Goal: Navigation & Orientation: Find specific page/section

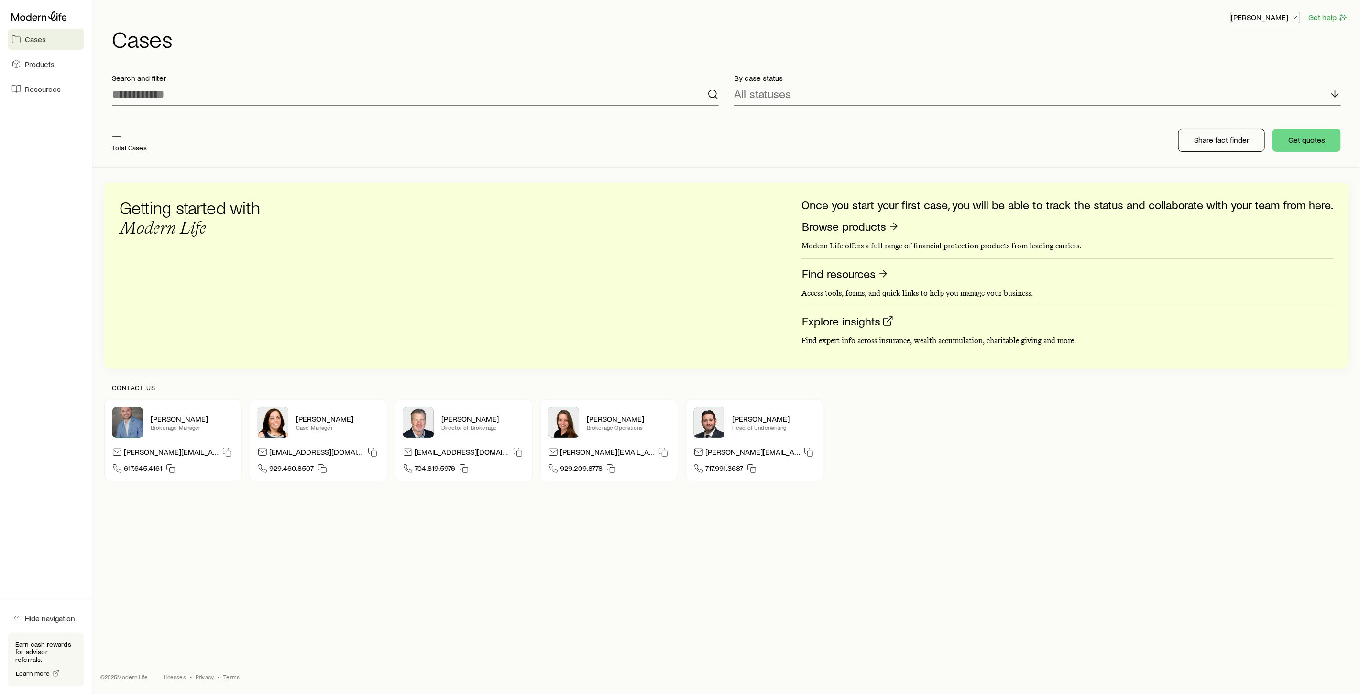
click at [1298, 18] on icon "button" at bounding box center [1296, 17] width 10 height 10
click at [1228, 112] on span "Sign out" at bounding box center [1220, 115] width 26 height 10
click at [1294, 20] on icon "button" at bounding box center [1296, 17] width 10 height 10
click at [1256, 52] on div "Licenses and contracts Commission schedule Track payments Sign out" at bounding box center [1243, 79] width 107 height 97
click at [1260, 45] on span "Licenses and contracts" at bounding box center [1246, 44] width 78 height 10
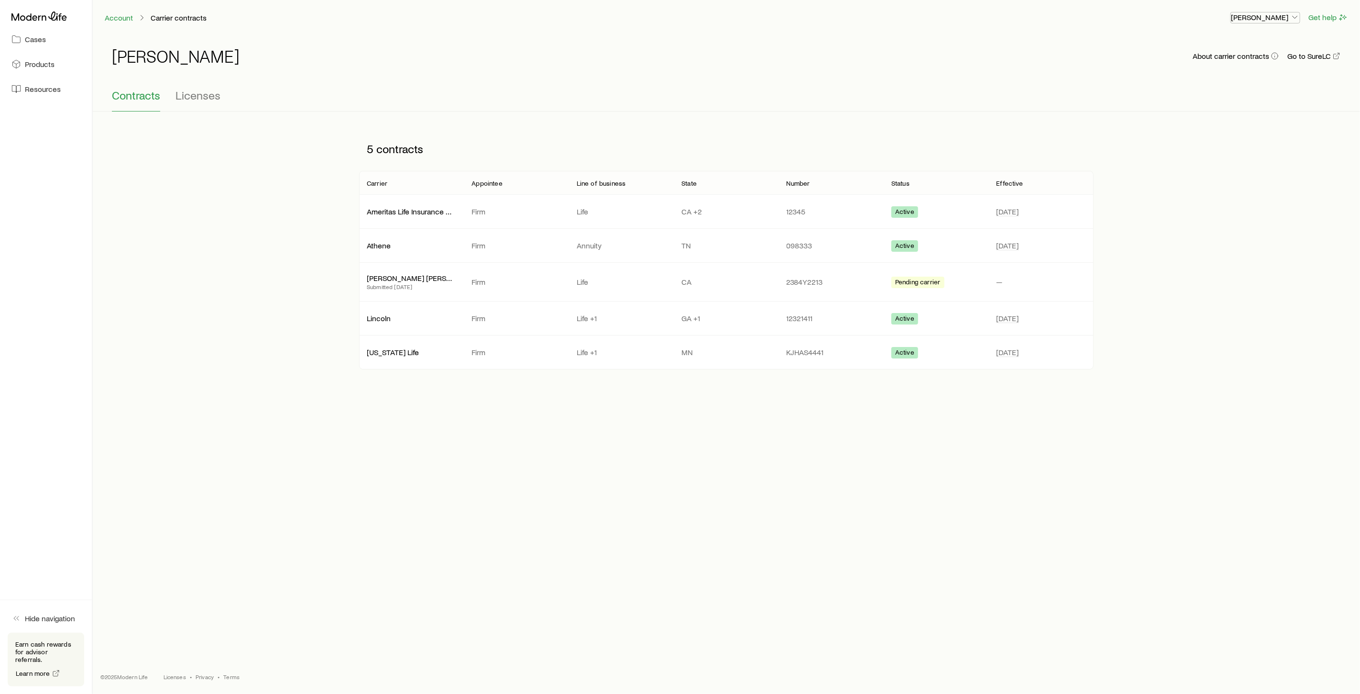
click at [1300, 18] on icon "button" at bounding box center [1296, 17] width 10 height 10
click at [1260, 73] on link "Commission schedule" at bounding box center [1243, 64] width 107 height 17
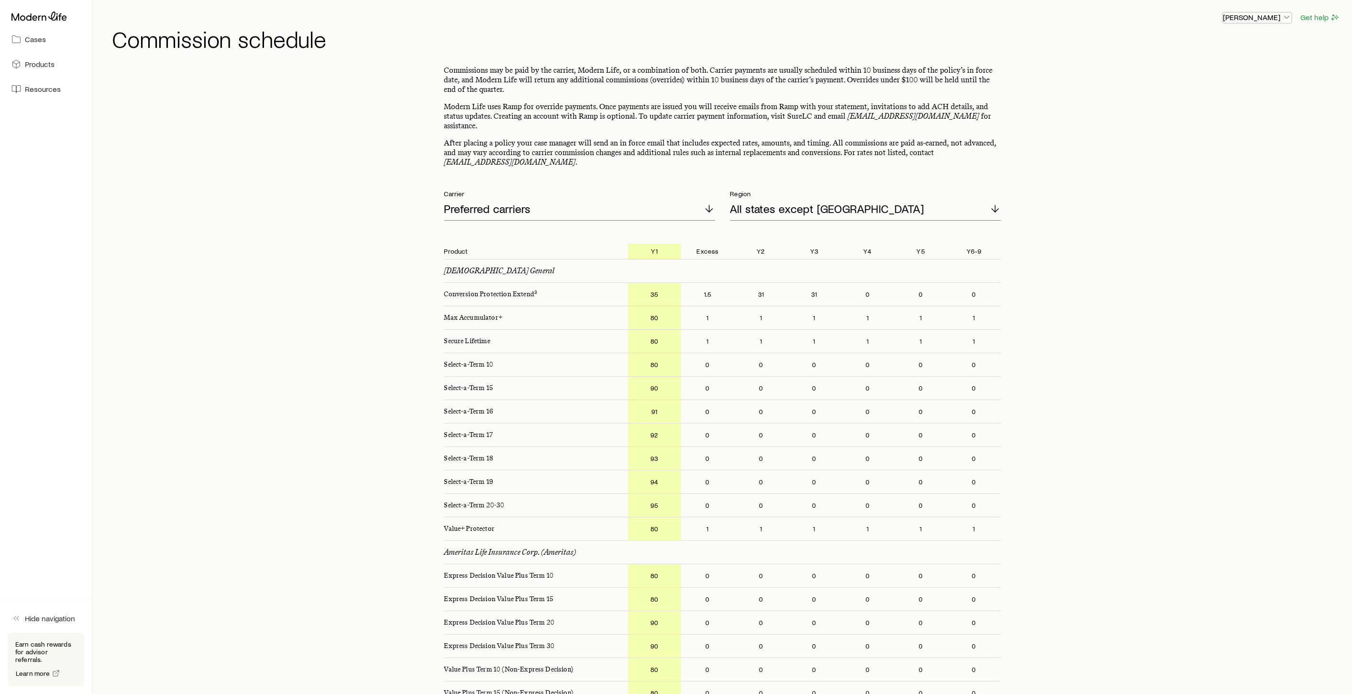
click at [1288, 21] on icon "button" at bounding box center [1287, 17] width 10 height 10
click at [1081, 43] on h1 "Commission schedule" at bounding box center [726, 38] width 1229 height 23
click at [19, 38] on icon at bounding box center [16, 39] width 10 height 10
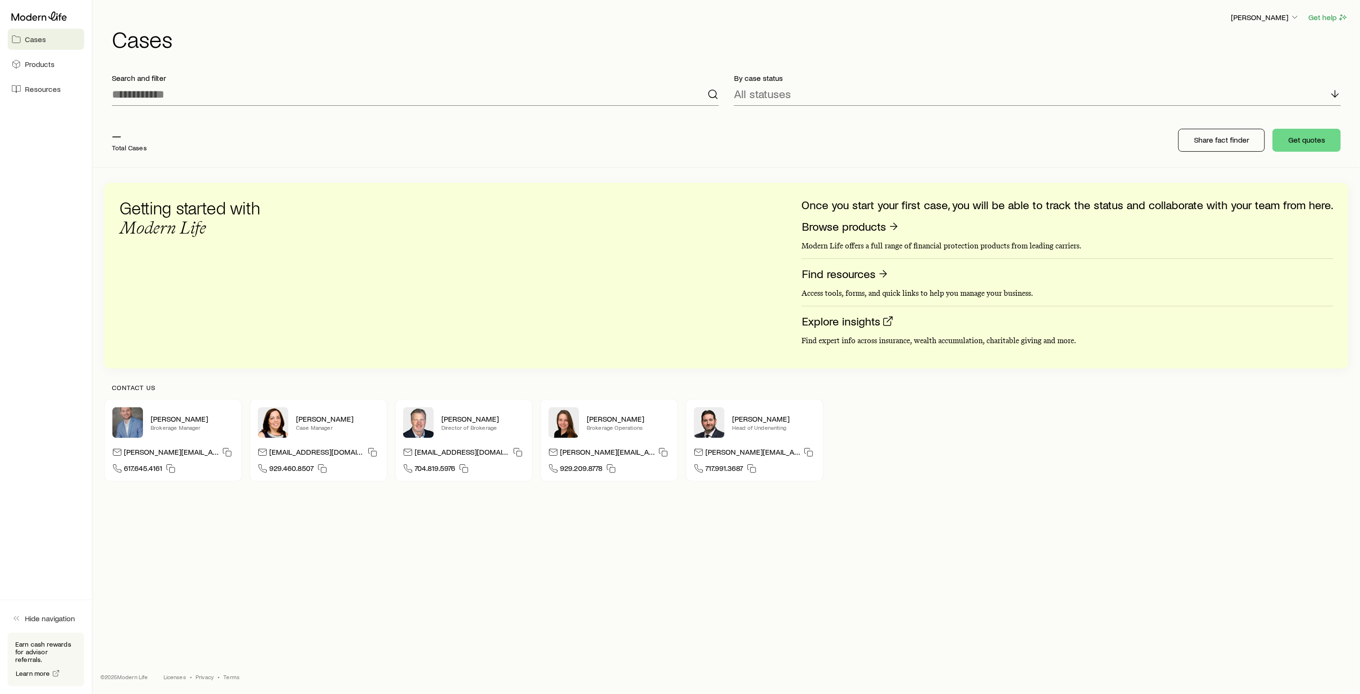
click at [25, 42] on span "Cases" at bounding box center [35, 39] width 21 height 10
click at [46, 74] on link "Products" at bounding box center [46, 64] width 77 height 21
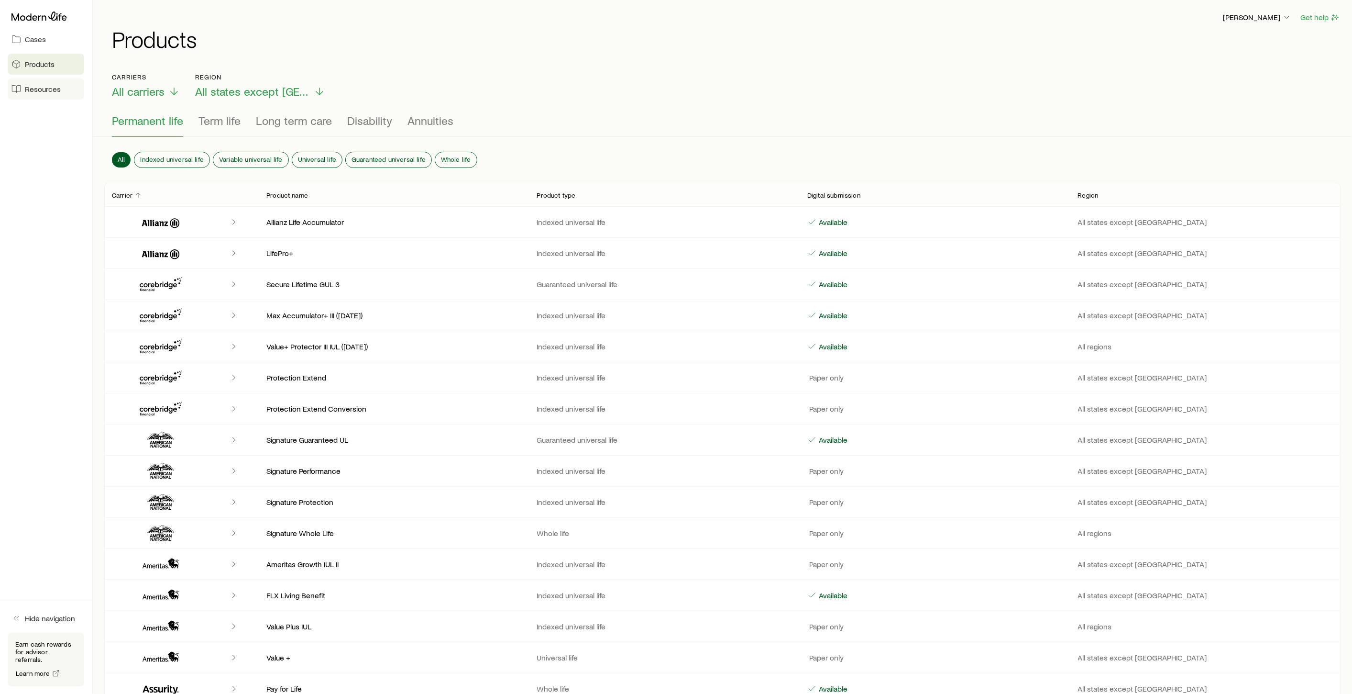
click at [42, 91] on span "Resources" at bounding box center [43, 89] width 36 height 10
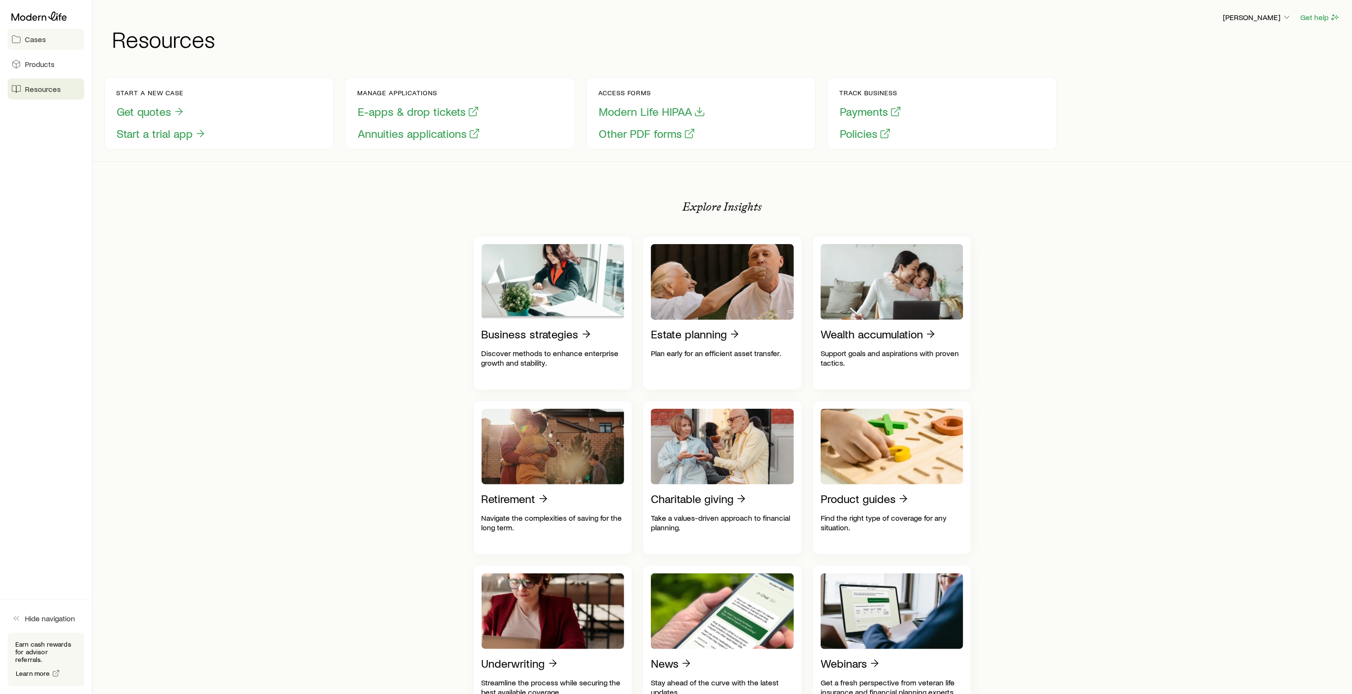
click at [41, 46] on link "Cases" at bounding box center [46, 39] width 77 height 21
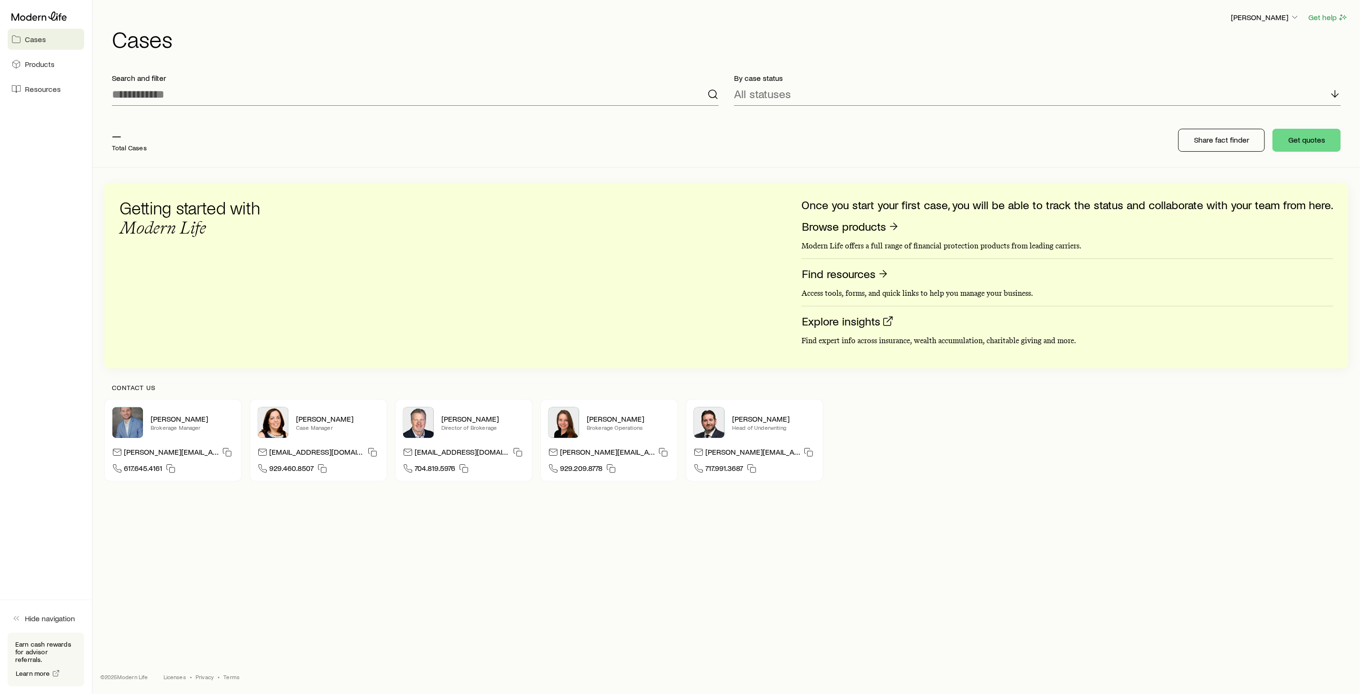
click at [117, 136] on p "—" at bounding box center [129, 135] width 35 height 13
drag, startPoint x: 1332, startPoint y: 22, endPoint x: 1335, endPoint y: 18, distance: 5.2
click at [1335, 18] on button "Get help" at bounding box center [1328, 17] width 41 height 11
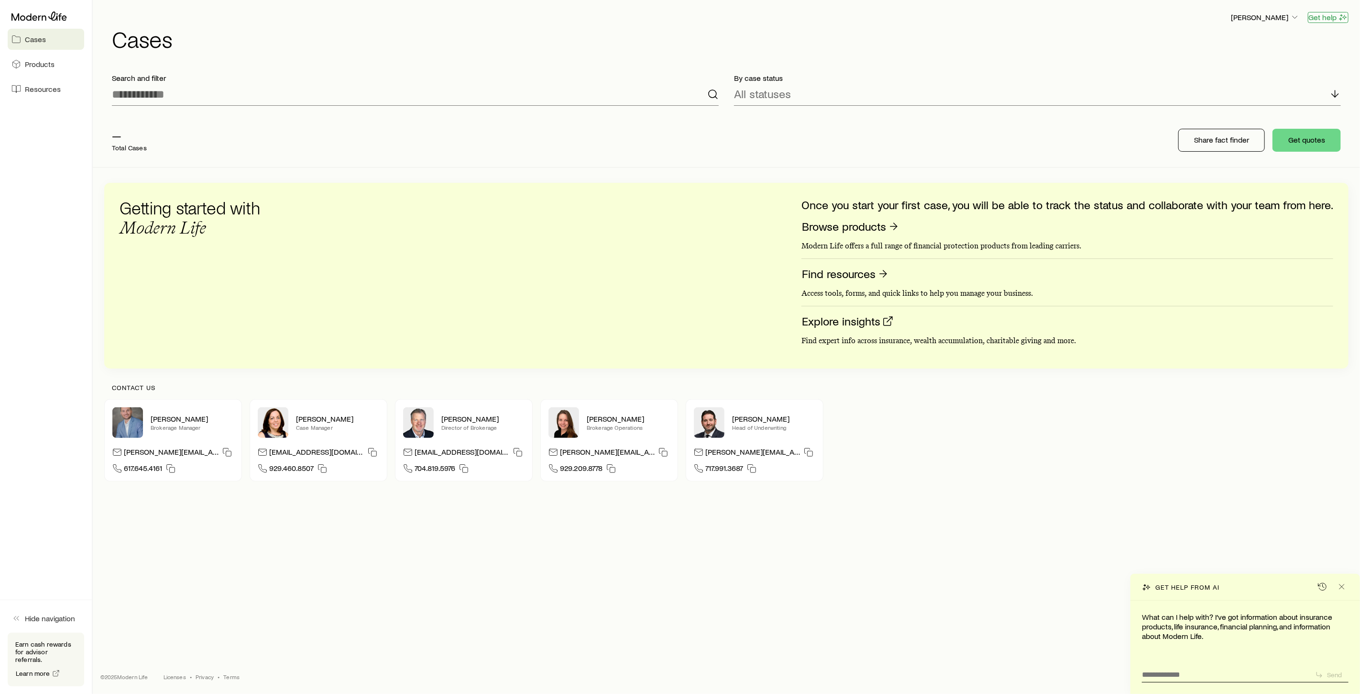
click at [1335, 21] on button "Get help" at bounding box center [1328, 17] width 41 height 11
click at [33, 33] on link "Cases" at bounding box center [46, 39] width 77 height 21
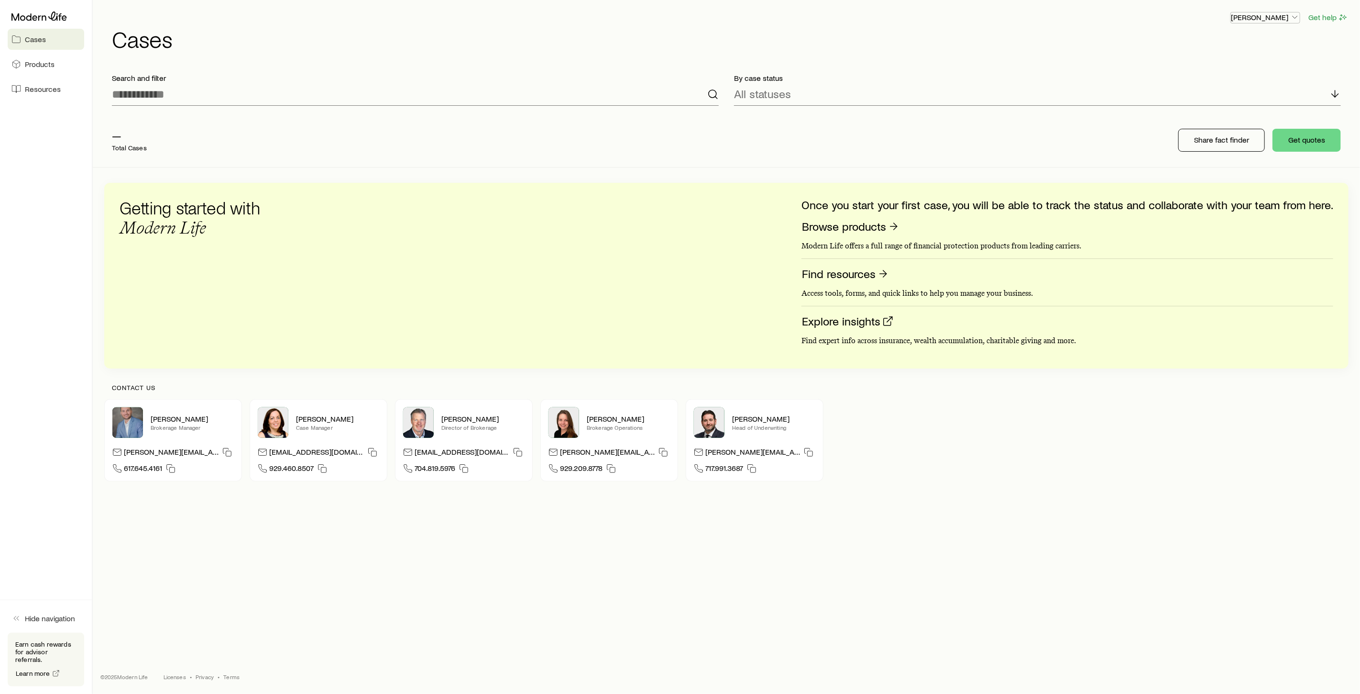
click at [1275, 12] on p "[PERSON_NAME]" at bounding box center [1265, 17] width 69 height 10
click at [1241, 116] on button "Sign out" at bounding box center [1243, 115] width 107 height 17
click at [39, 43] on span "Cases" at bounding box center [35, 39] width 21 height 10
click at [39, 60] on span "Products" at bounding box center [40, 64] width 30 height 10
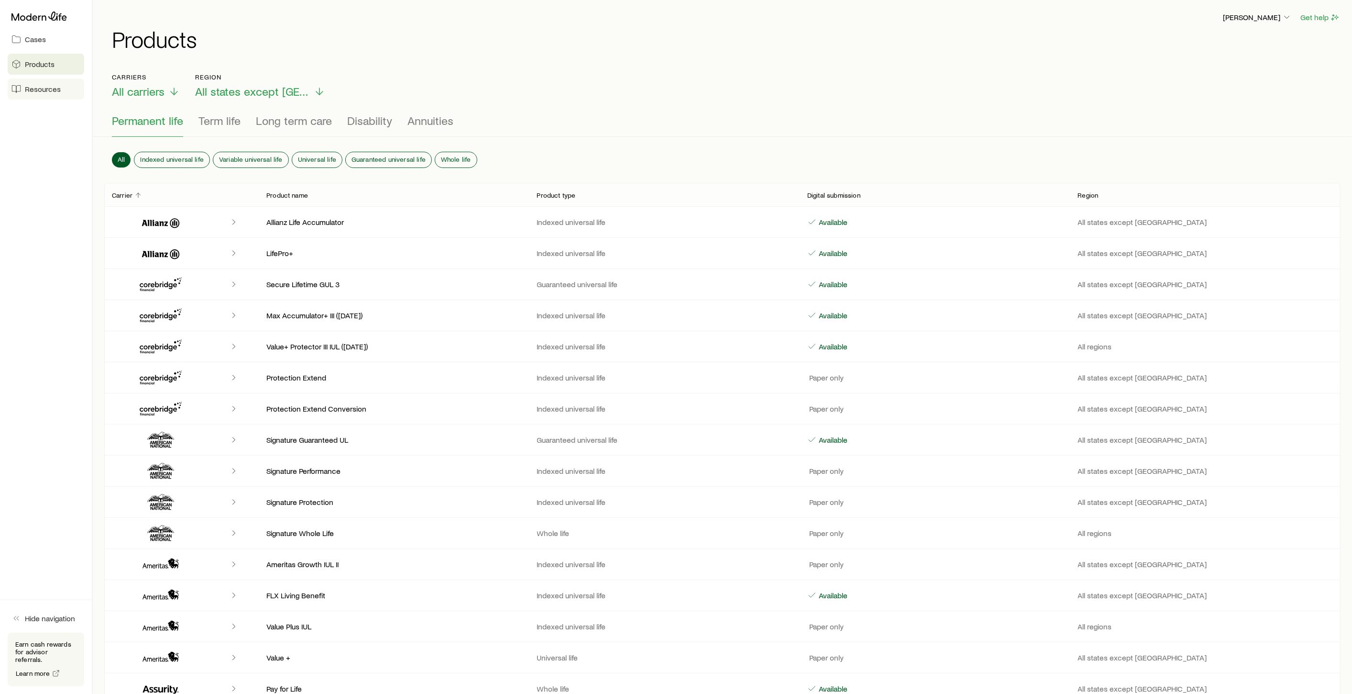
click at [40, 87] on span "Resources" at bounding box center [43, 89] width 36 height 10
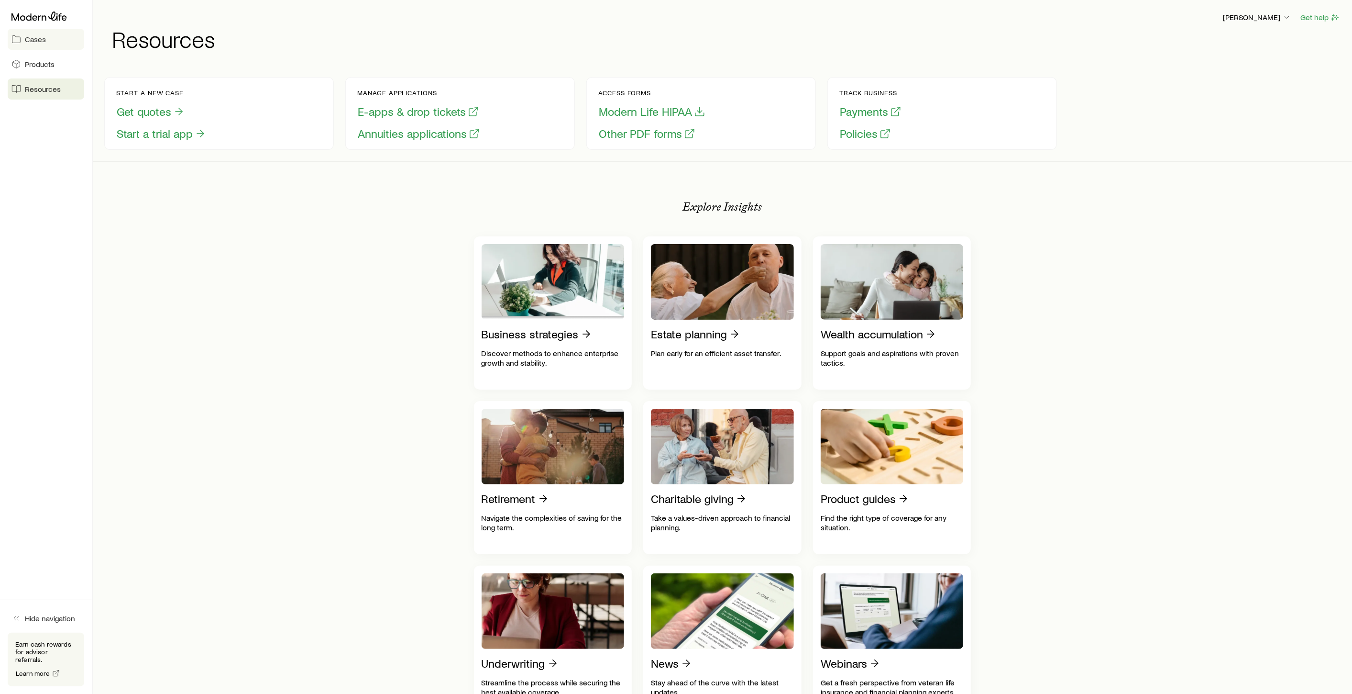
click at [34, 36] on span "Cases" at bounding box center [35, 39] width 21 height 10
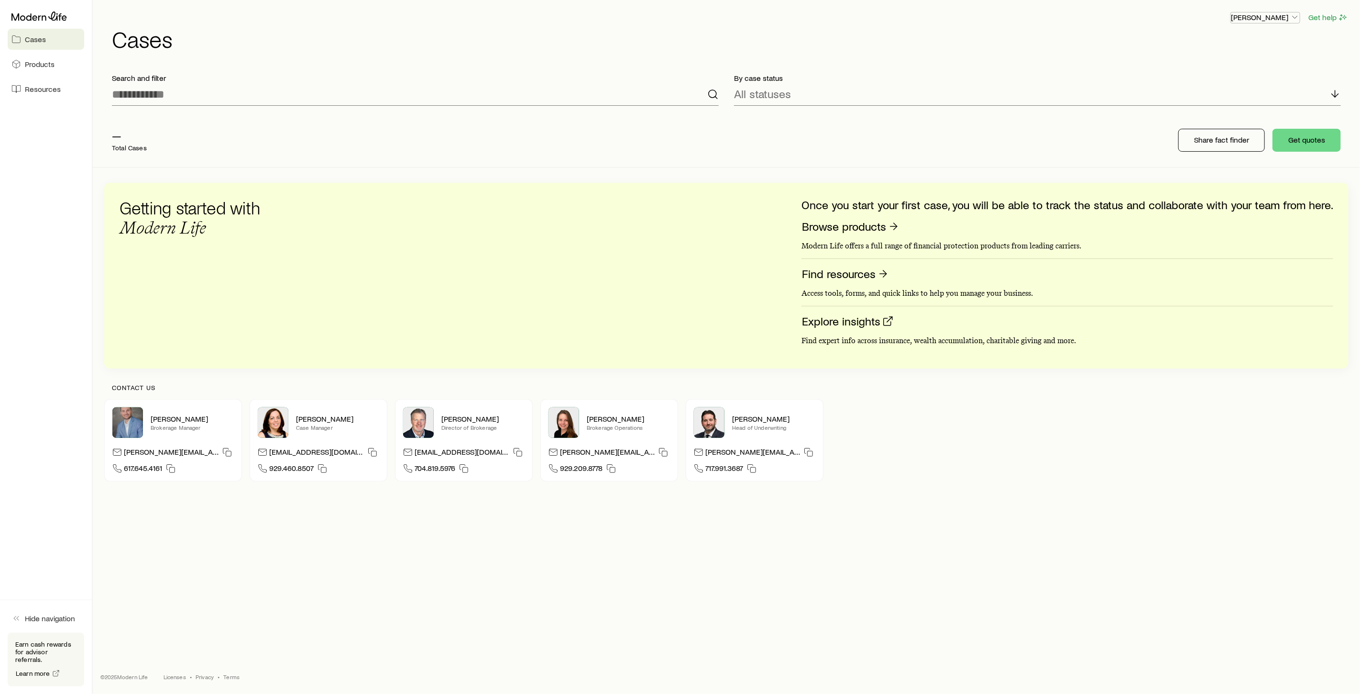
click at [1283, 20] on p "[PERSON_NAME]" at bounding box center [1265, 17] width 69 height 10
click at [1243, 116] on button "Sign out" at bounding box center [1243, 115] width 107 height 17
